Goal: Information Seeking & Learning: Learn about a topic

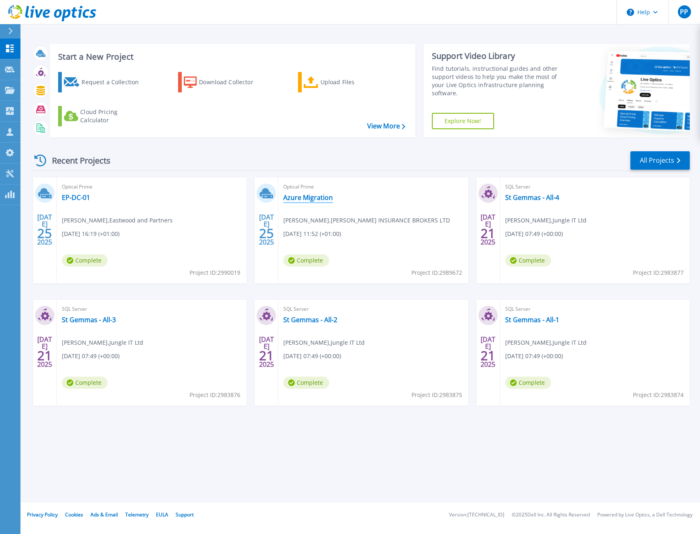
click at [321, 198] on link "Azure Migration" at bounding box center [308, 198] width 50 height 8
click at [5, 88] on icon at bounding box center [10, 90] width 10 height 7
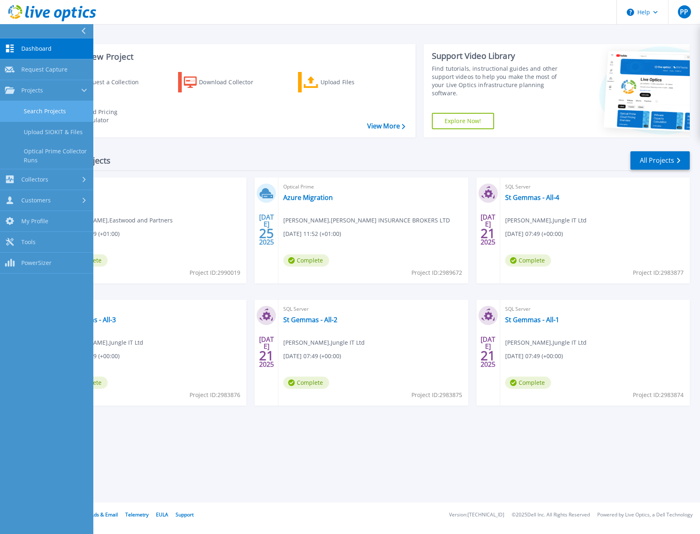
click at [67, 116] on link "Search Projects" at bounding box center [46, 111] width 93 height 21
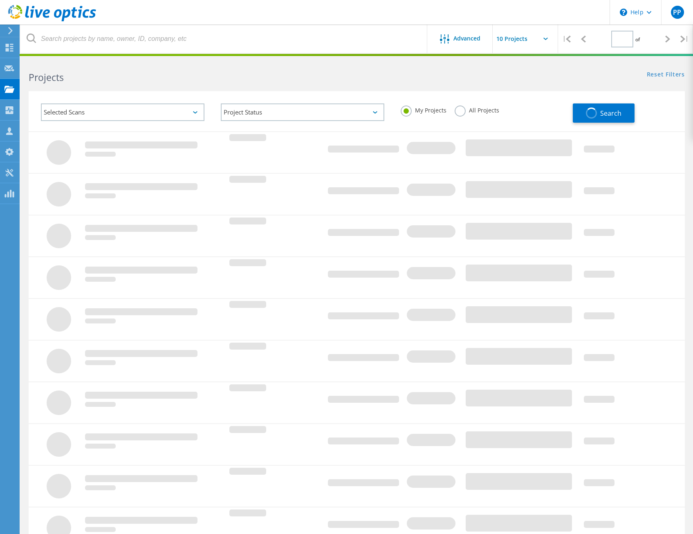
type input "1"
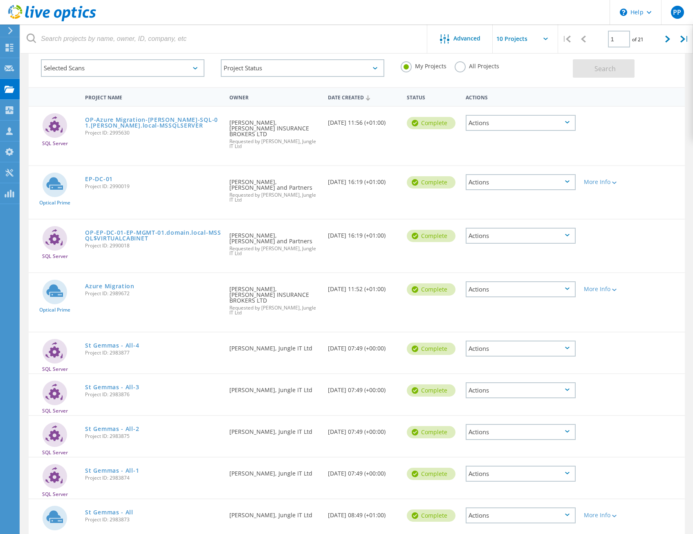
scroll to position [113, 0]
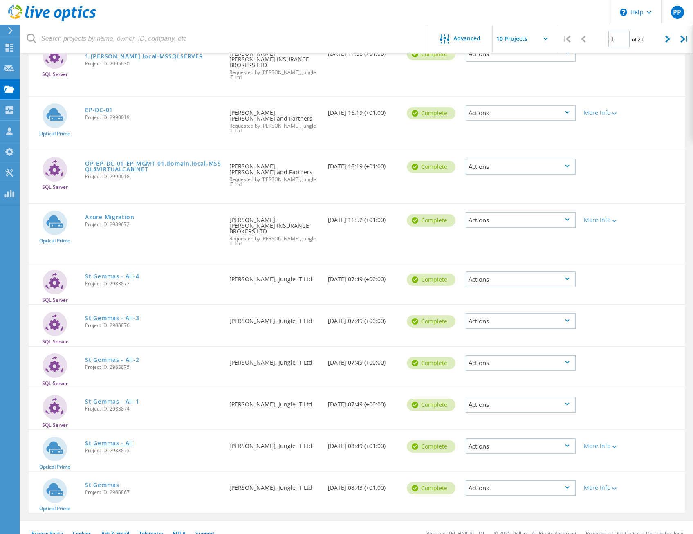
click at [106, 441] on link "St Gemmas - All" at bounding box center [109, 444] width 48 height 6
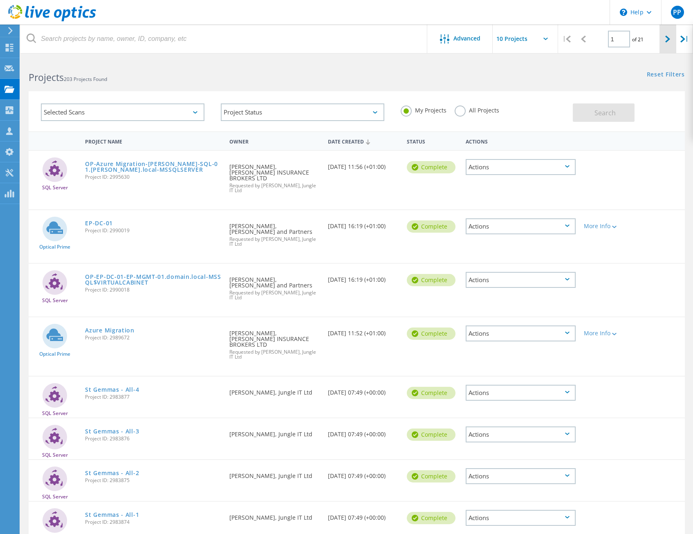
click at [671, 44] on div at bounding box center [668, 39] width 17 height 29
type input "2"
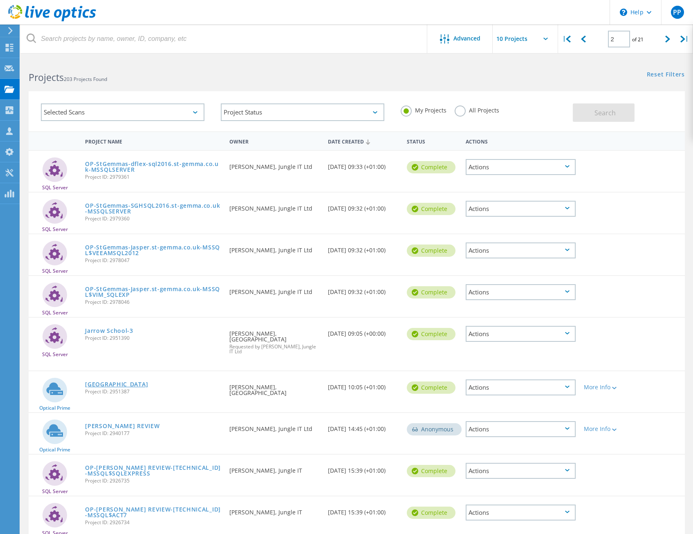
click at [112, 382] on link "Jarrow School" at bounding box center [116, 385] width 63 height 6
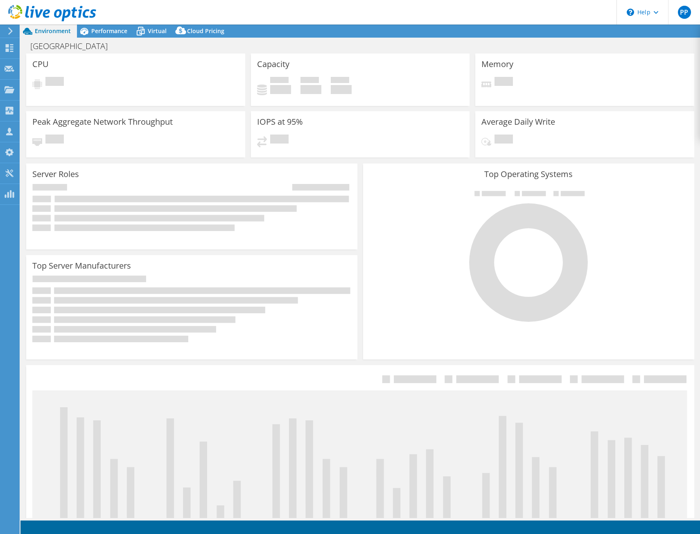
select select "EULondon"
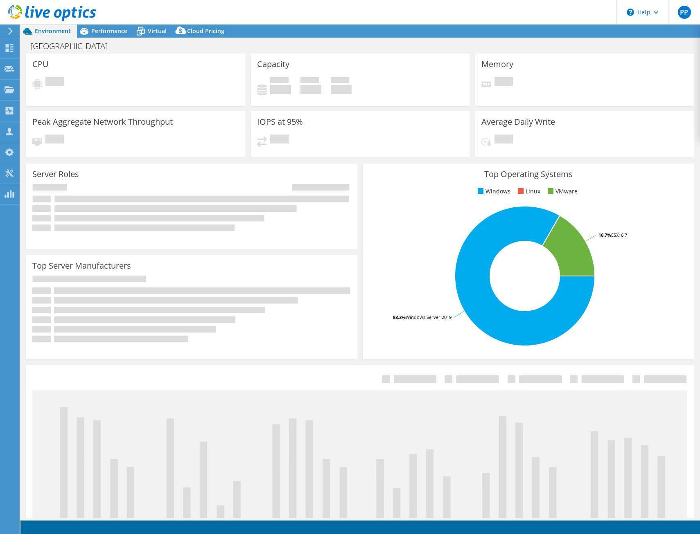
select select "GBP"
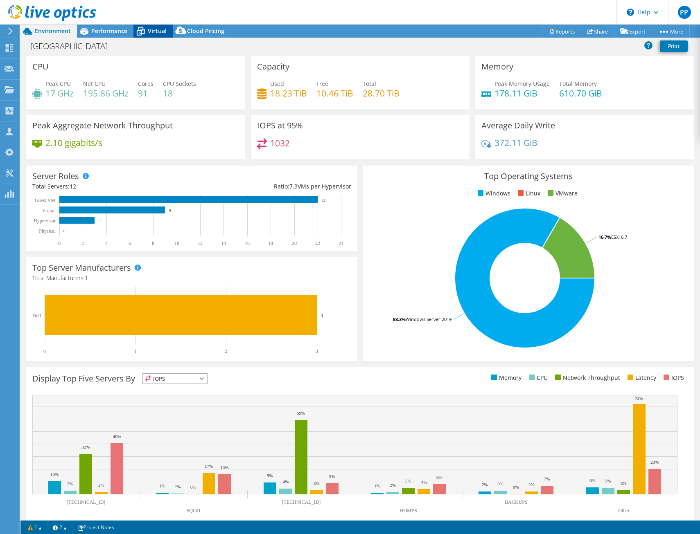
click at [157, 32] on span "Virtual" at bounding box center [157, 31] width 19 height 8
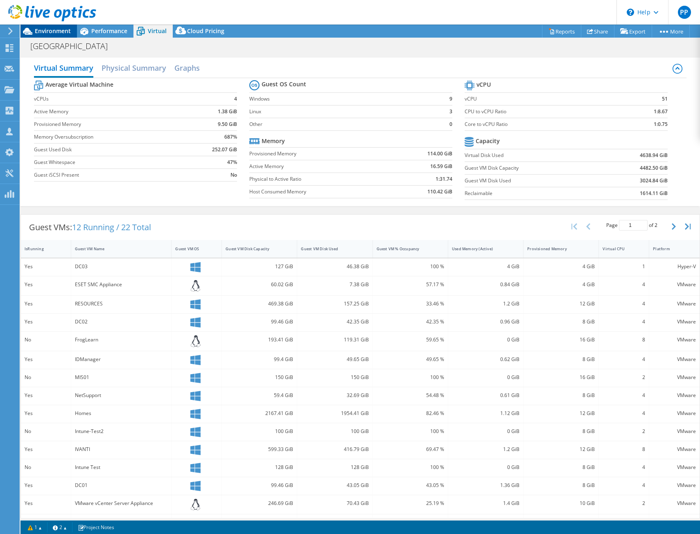
click at [43, 34] on span "Environment" at bounding box center [53, 31] width 36 height 8
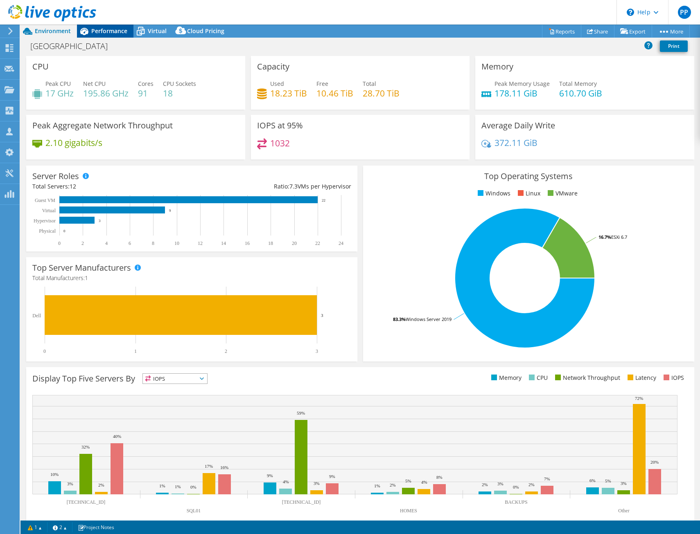
click at [98, 32] on span "Performance" at bounding box center [109, 31] width 36 height 8
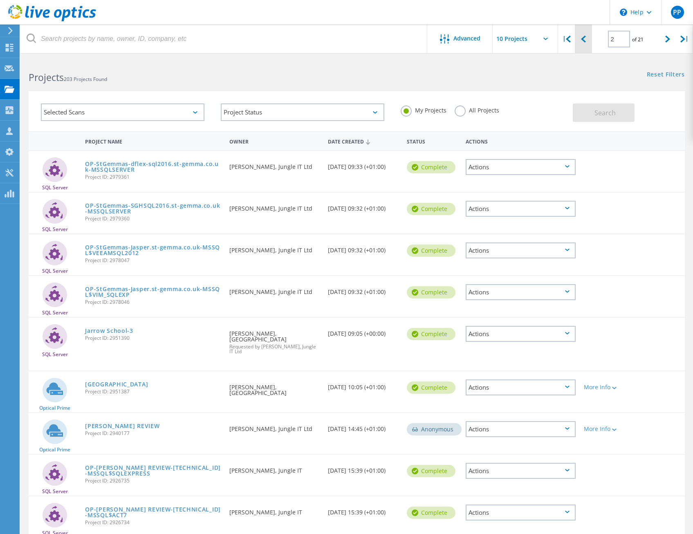
click at [590, 44] on div at bounding box center [583, 39] width 17 height 29
type input "1"
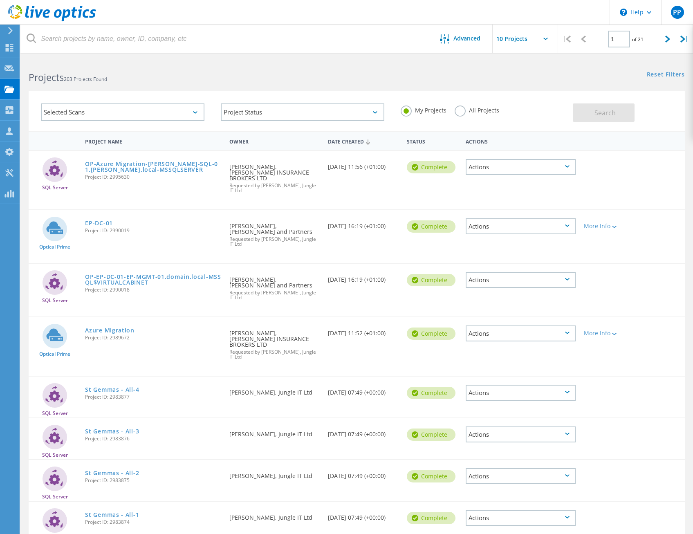
click at [95, 221] on link "EP-DC-01" at bounding box center [99, 224] width 28 height 6
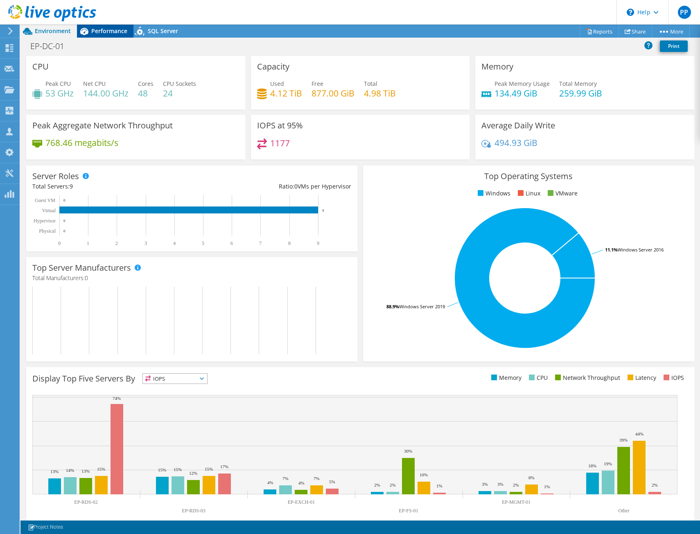
click at [107, 27] on span "Performance" at bounding box center [109, 31] width 36 height 8
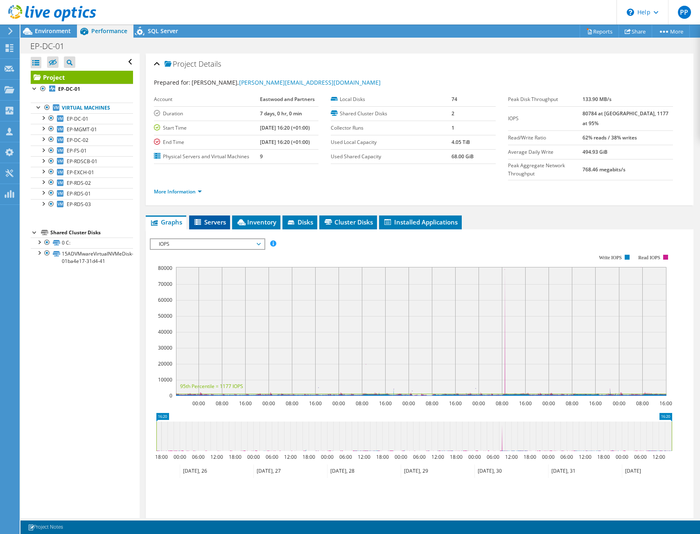
click at [212, 218] on span "Servers" at bounding box center [209, 222] width 33 height 8
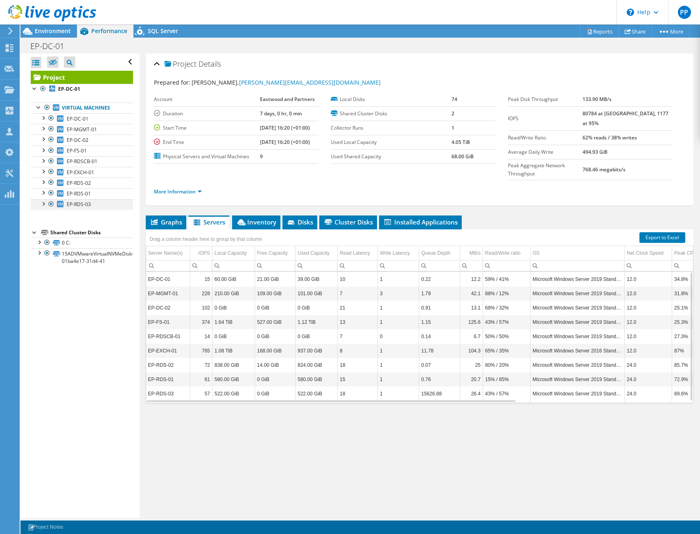
click at [42, 203] on div at bounding box center [43, 203] width 8 height 8
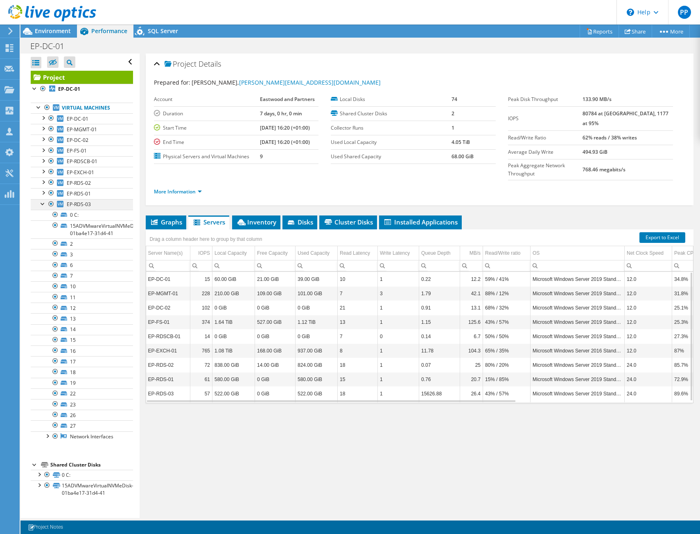
click at [41, 205] on div at bounding box center [43, 203] width 8 height 8
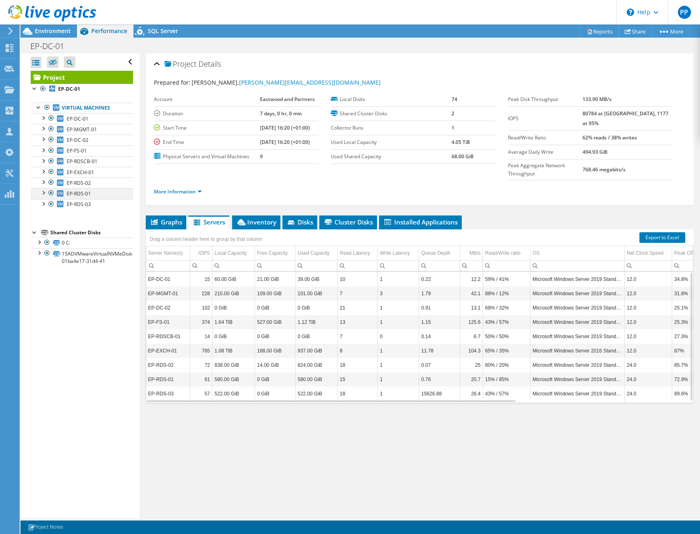
click at [41, 194] on div at bounding box center [43, 192] width 8 height 8
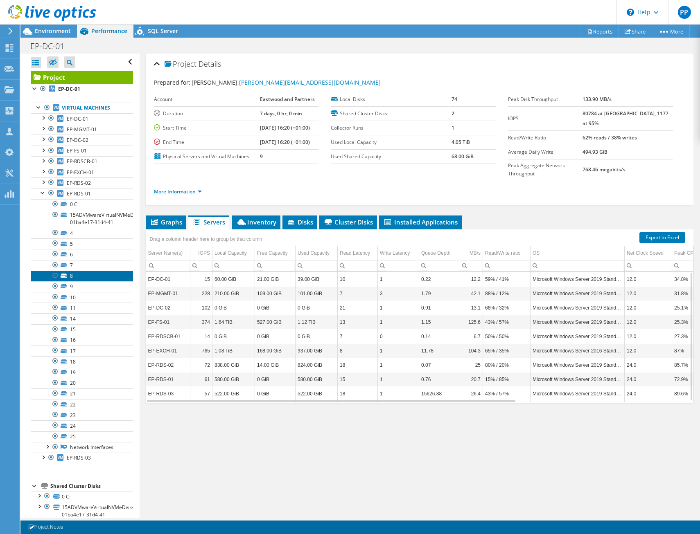
click at [82, 274] on link "8" at bounding box center [82, 276] width 102 height 11
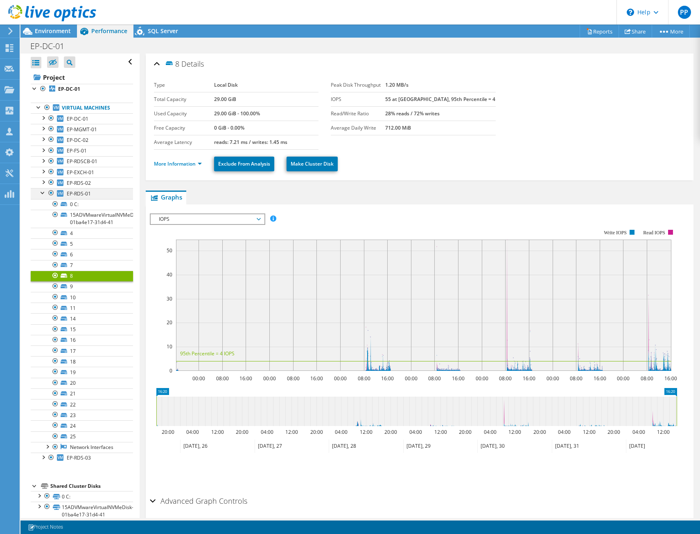
click at [42, 194] on div at bounding box center [43, 192] width 8 height 8
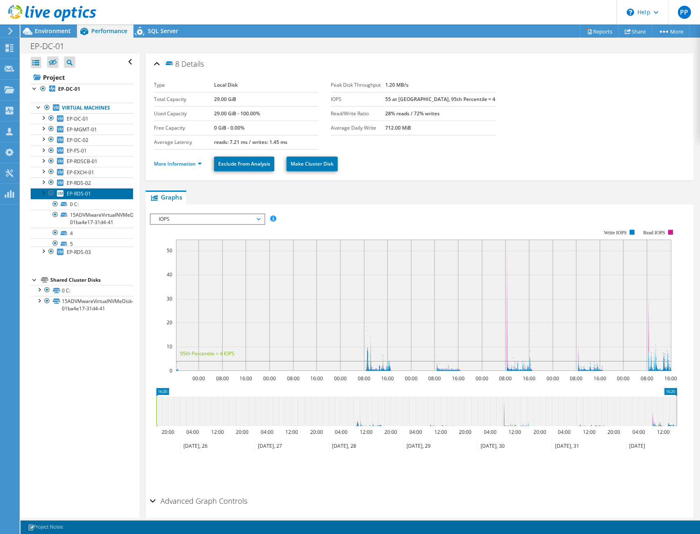
click at [83, 195] on span "EP-RDS-01" at bounding box center [79, 193] width 24 height 7
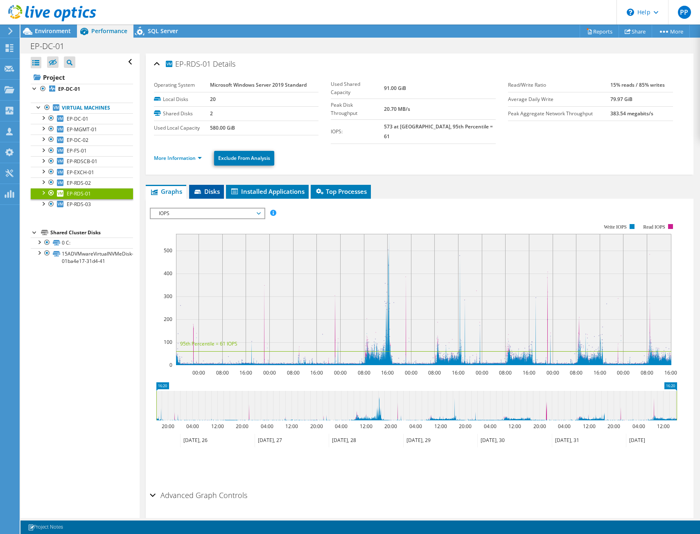
click at [202, 190] on icon at bounding box center [198, 192] width 8 height 5
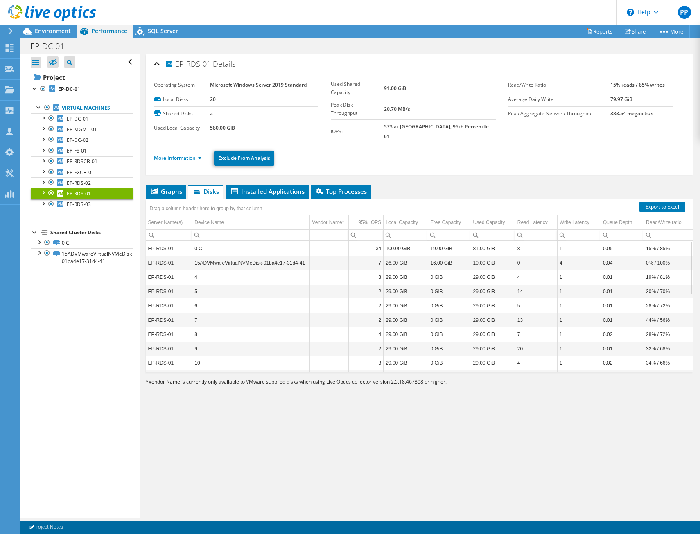
click at [203, 154] on li "More Information" at bounding box center [180, 158] width 53 height 9
click at [198, 155] on link "More Information" at bounding box center [178, 158] width 48 height 7
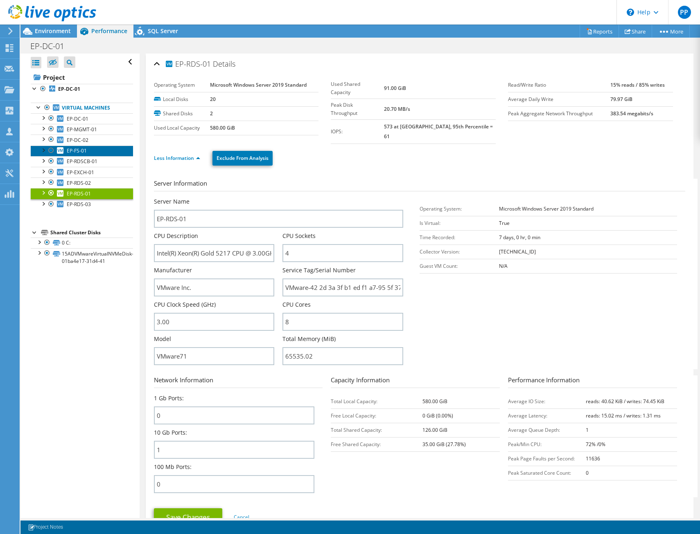
click at [83, 151] on span "EP-FS-01" at bounding box center [77, 150] width 20 height 7
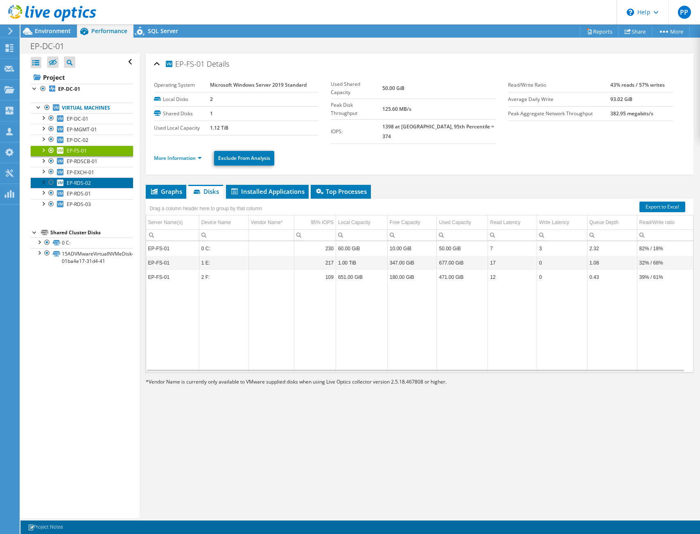
click at [78, 184] on span "EP-RDS-02" at bounding box center [79, 183] width 24 height 7
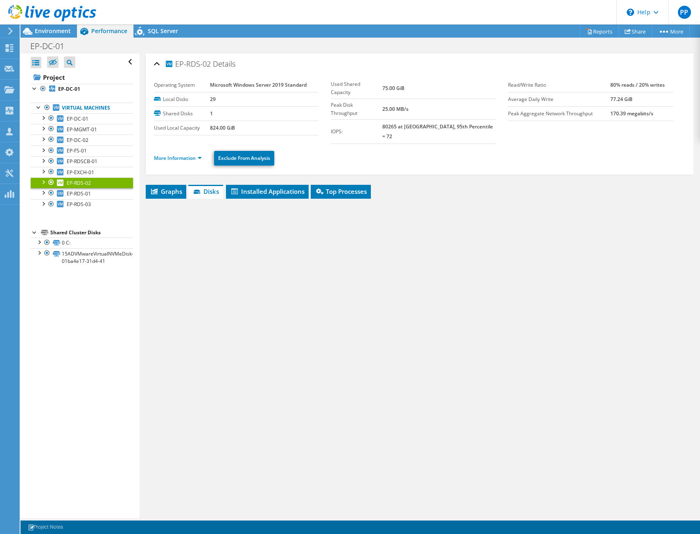
click at [42, 182] on div at bounding box center [43, 182] width 8 height 8
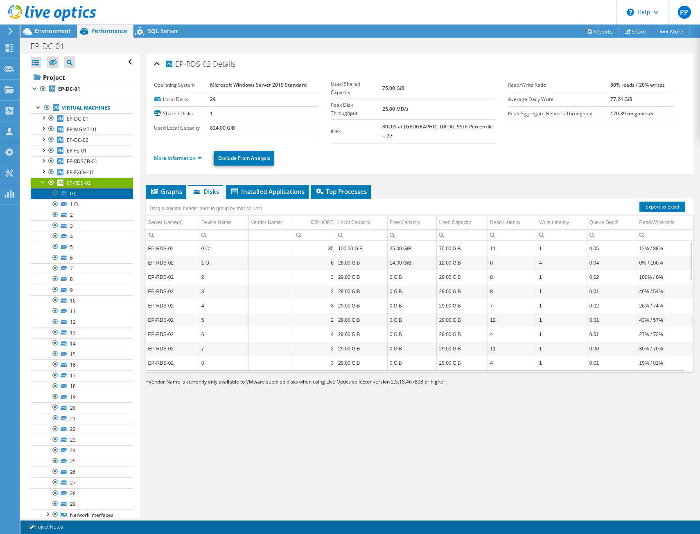
click at [85, 193] on link "0 C:" at bounding box center [82, 193] width 102 height 11
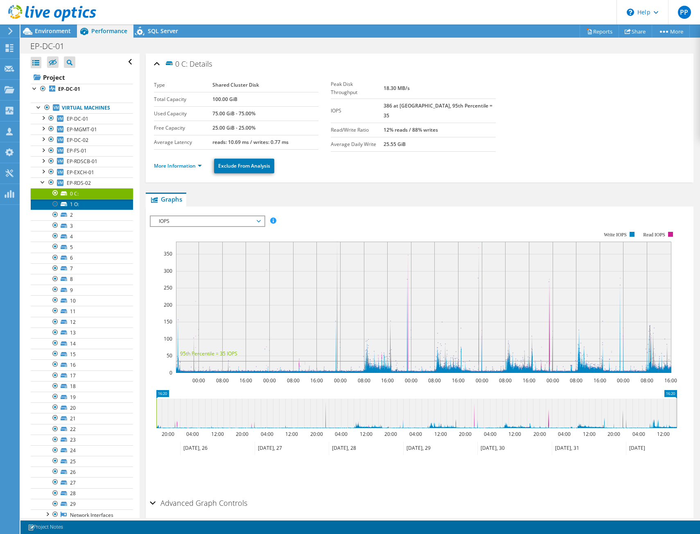
click at [82, 204] on link "1 O:" at bounding box center [82, 204] width 102 height 11
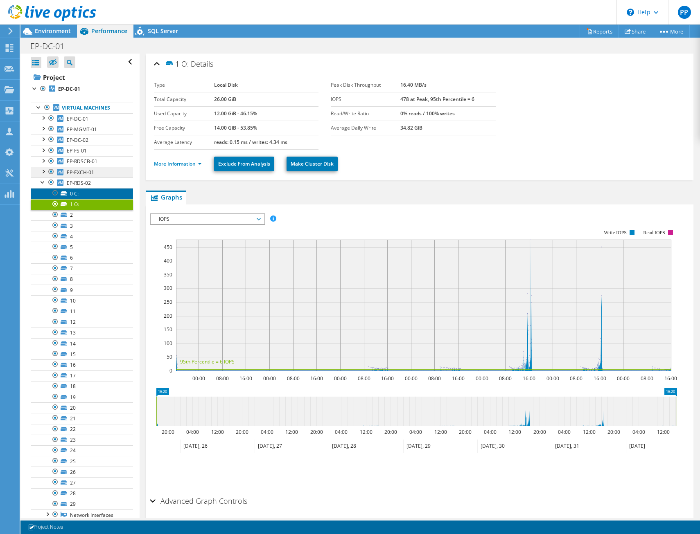
drag, startPoint x: 81, startPoint y: 195, endPoint x: 99, endPoint y: 174, distance: 27.8
click at [81, 195] on link "0 C:" at bounding box center [82, 193] width 102 height 11
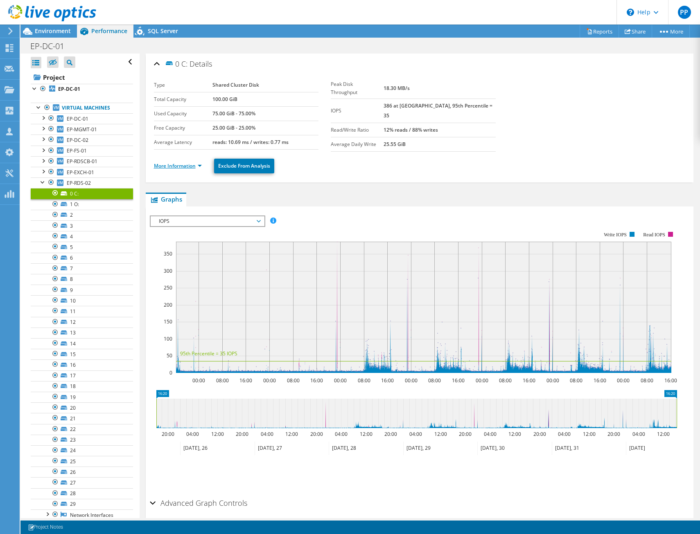
click at [177, 163] on link "More Information" at bounding box center [178, 165] width 48 height 7
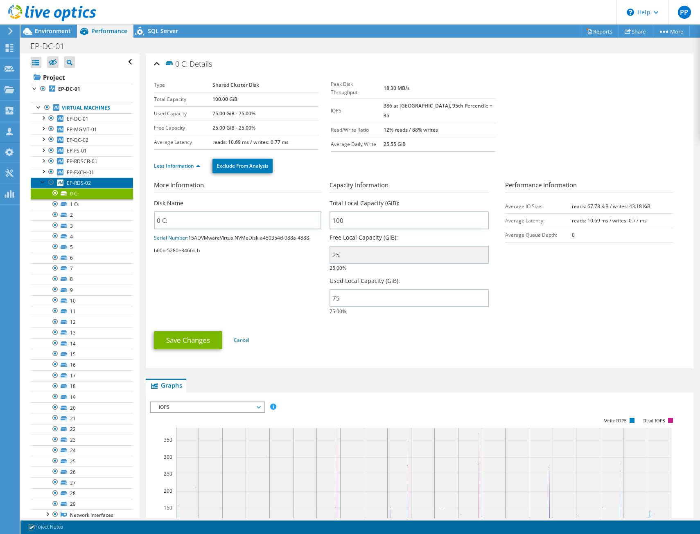
click at [85, 181] on span "EP-RDS-02" at bounding box center [79, 183] width 24 height 7
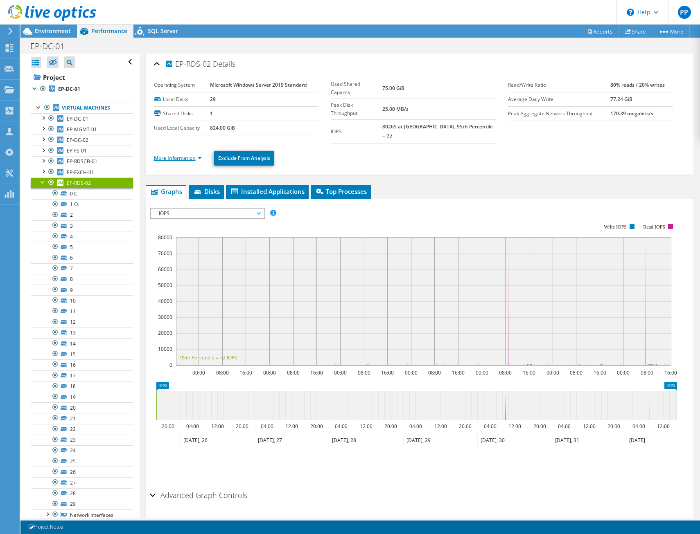
click at [188, 155] on link "More Information" at bounding box center [178, 158] width 48 height 7
